Goal: Transaction & Acquisition: Book appointment/travel/reservation

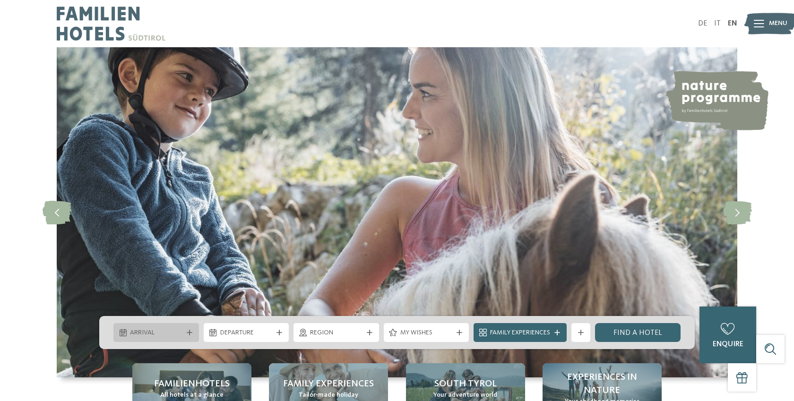
click at [185, 327] on div "Arrival" at bounding box center [156, 332] width 86 height 19
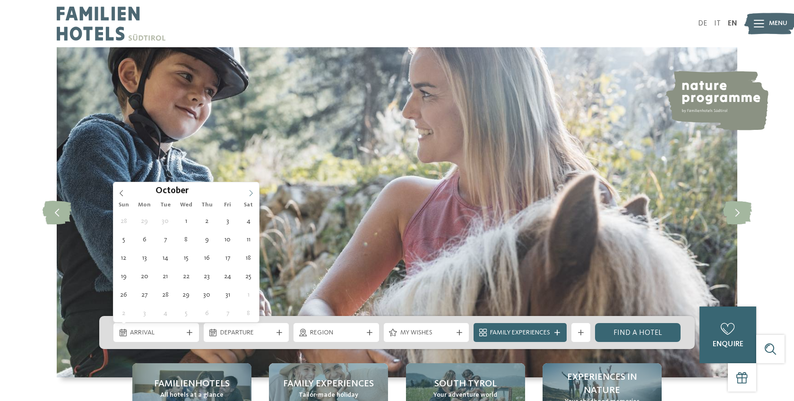
click at [250, 191] on icon at bounding box center [251, 193] width 7 height 7
type input "****"
click at [250, 191] on icon at bounding box center [251, 193] width 7 height 7
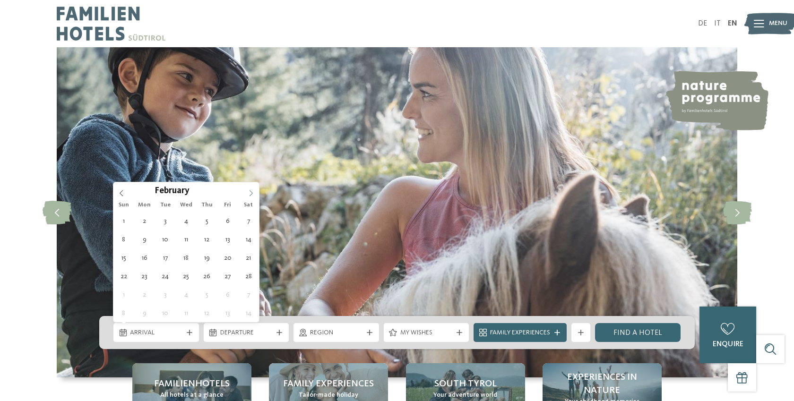
click at [250, 191] on icon at bounding box center [251, 193] width 7 height 7
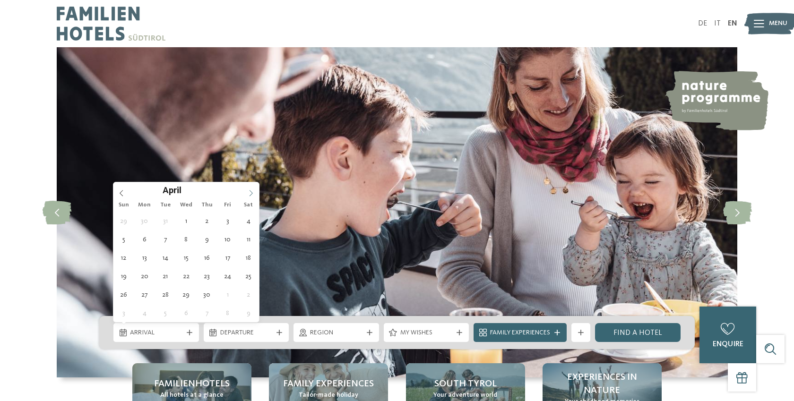
click at [250, 191] on icon at bounding box center [251, 193] width 7 height 7
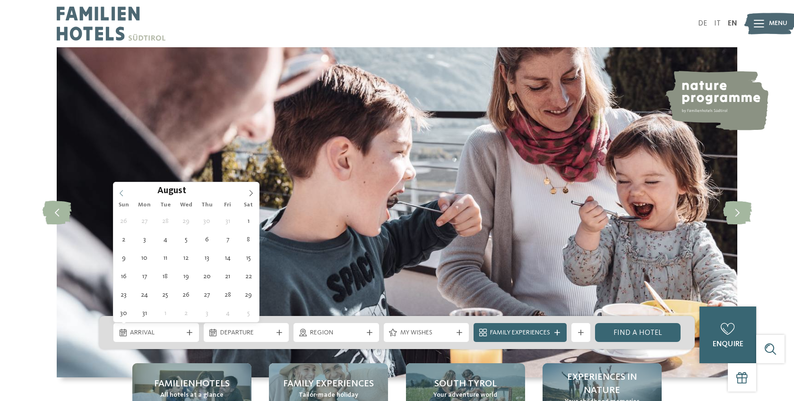
click at [123, 193] on icon at bounding box center [121, 193] width 7 height 7
type div "[DATE]"
type input "****"
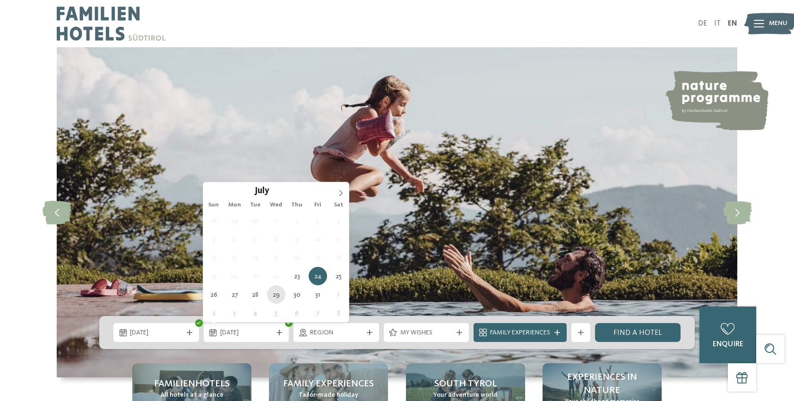
type div "[DATE]"
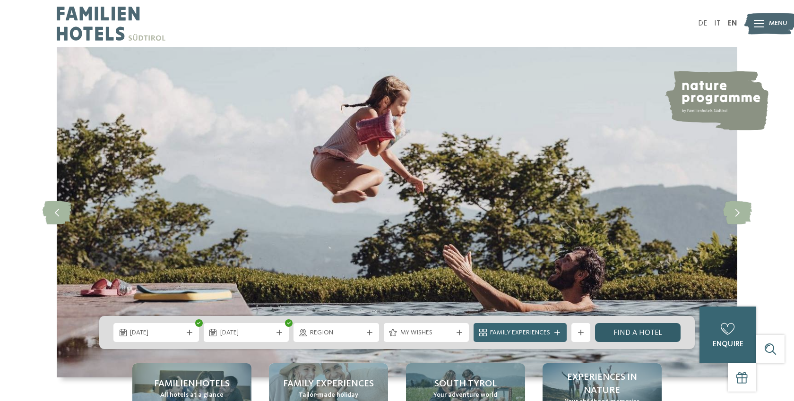
click at [620, 328] on link "Find a hotel" at bounding box center [638, 332] width 86 height 19
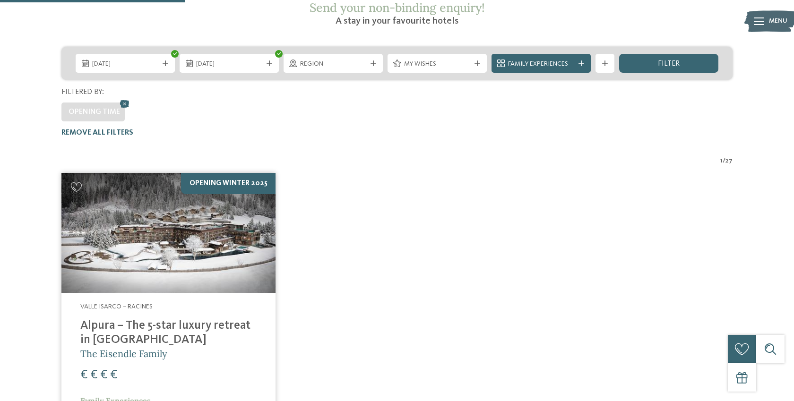
scroll to position [189, 0]
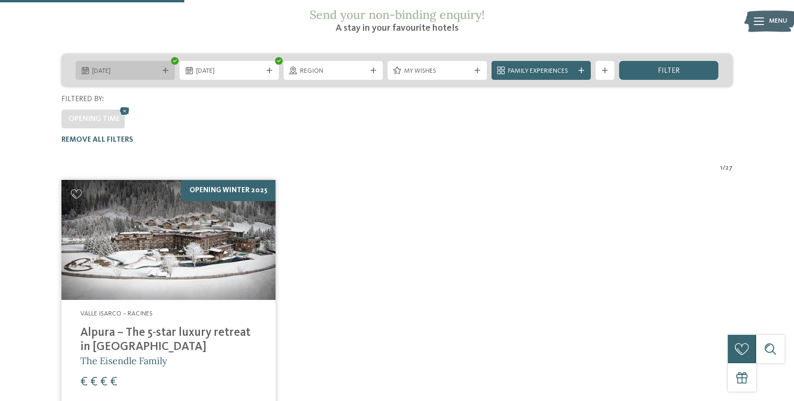
click at [164, 68] on icon at bounding box center [166, 71] width 6 height 6
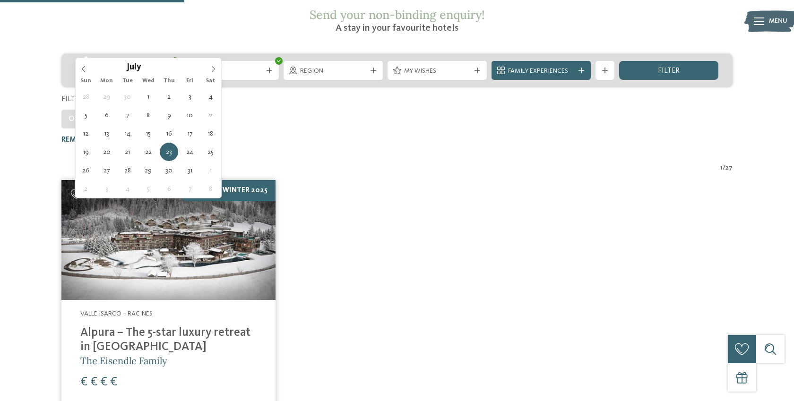
click at [167, 68] on icon at bounding box center [166, 71] width 6 height 6
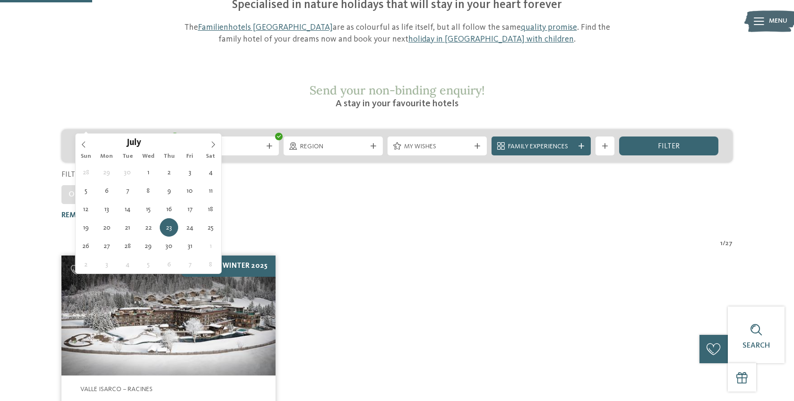
scroll to position [89, 0]
